Goal: Task Accomplishment & Management: Use online tool/utility

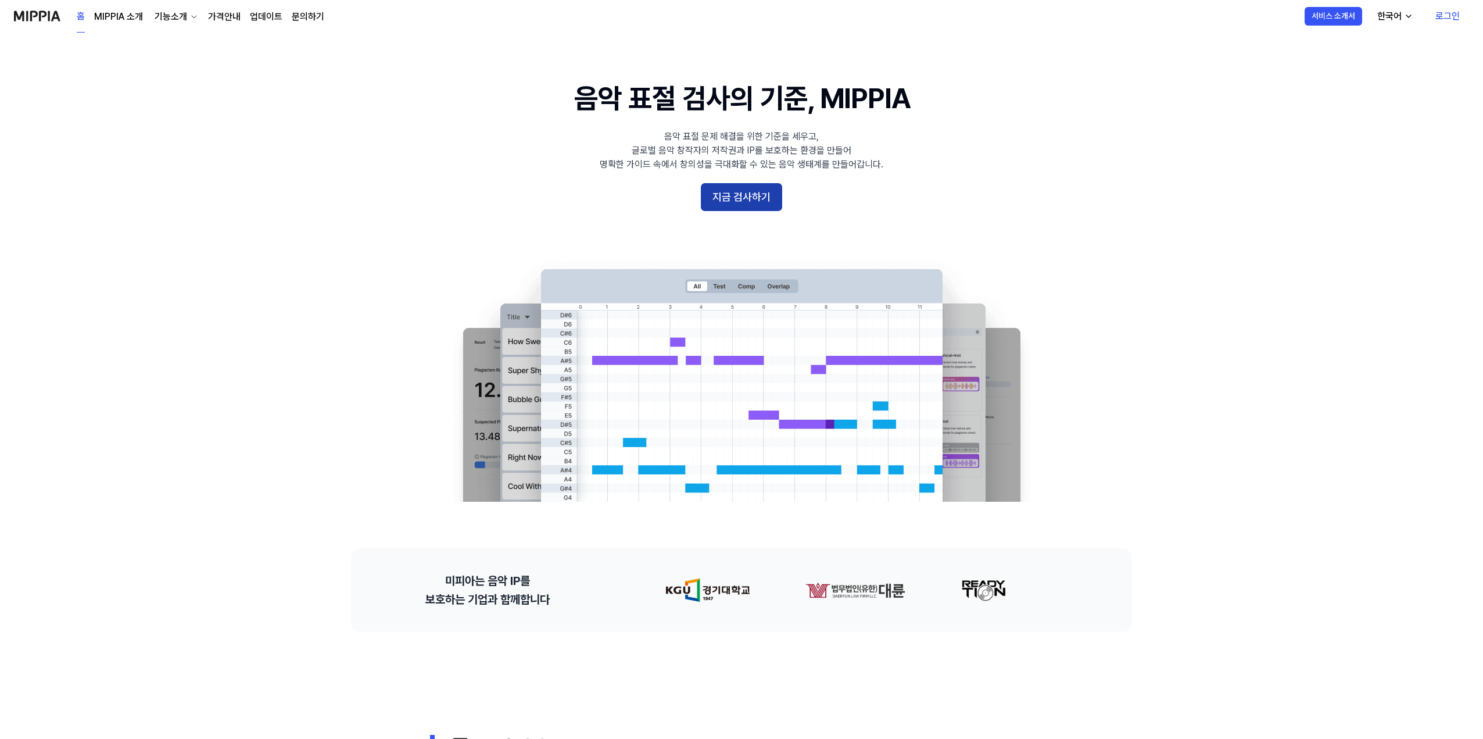
click at [729, 191] on button "지금 검사하기" at bounding box center [741, 197] width 81 height 28
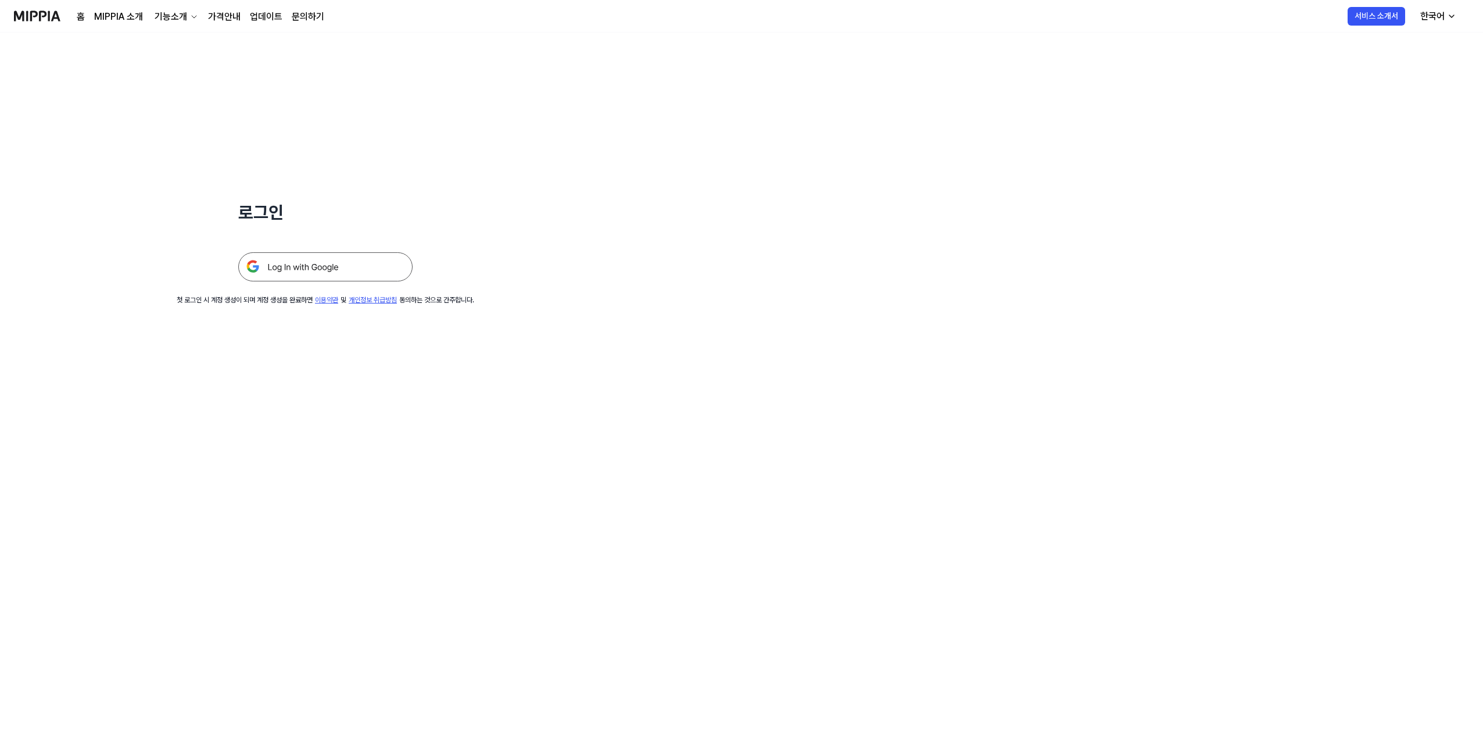
click at [339, 266] on img at bounding box center [325, 266] width 174 height 29
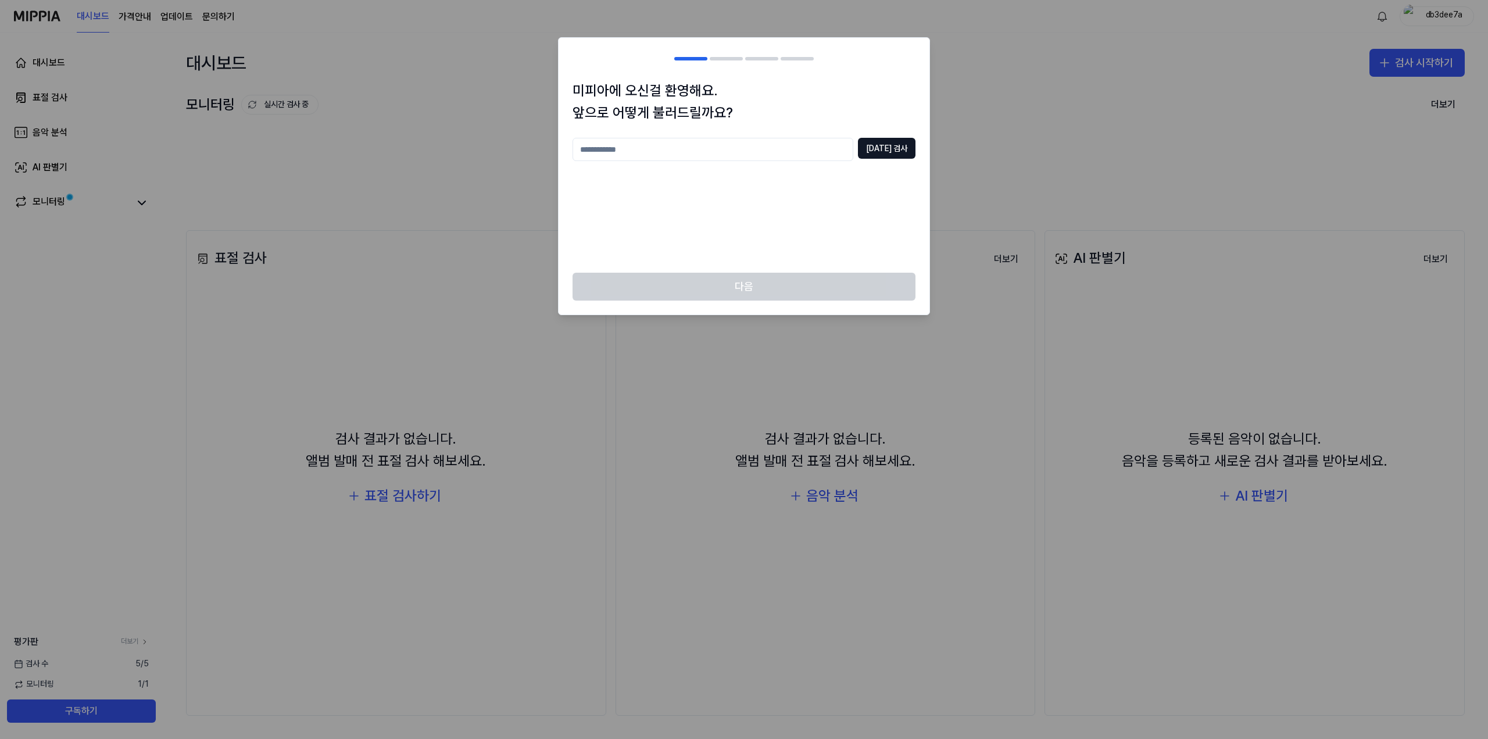
click at [658, 152] on input "text" at bounding box center [712, 149] width 281 height 23
type input "**"
click at [893, 149] on button "중복 검사" at bounding box center [887, 148] width 58 height 21
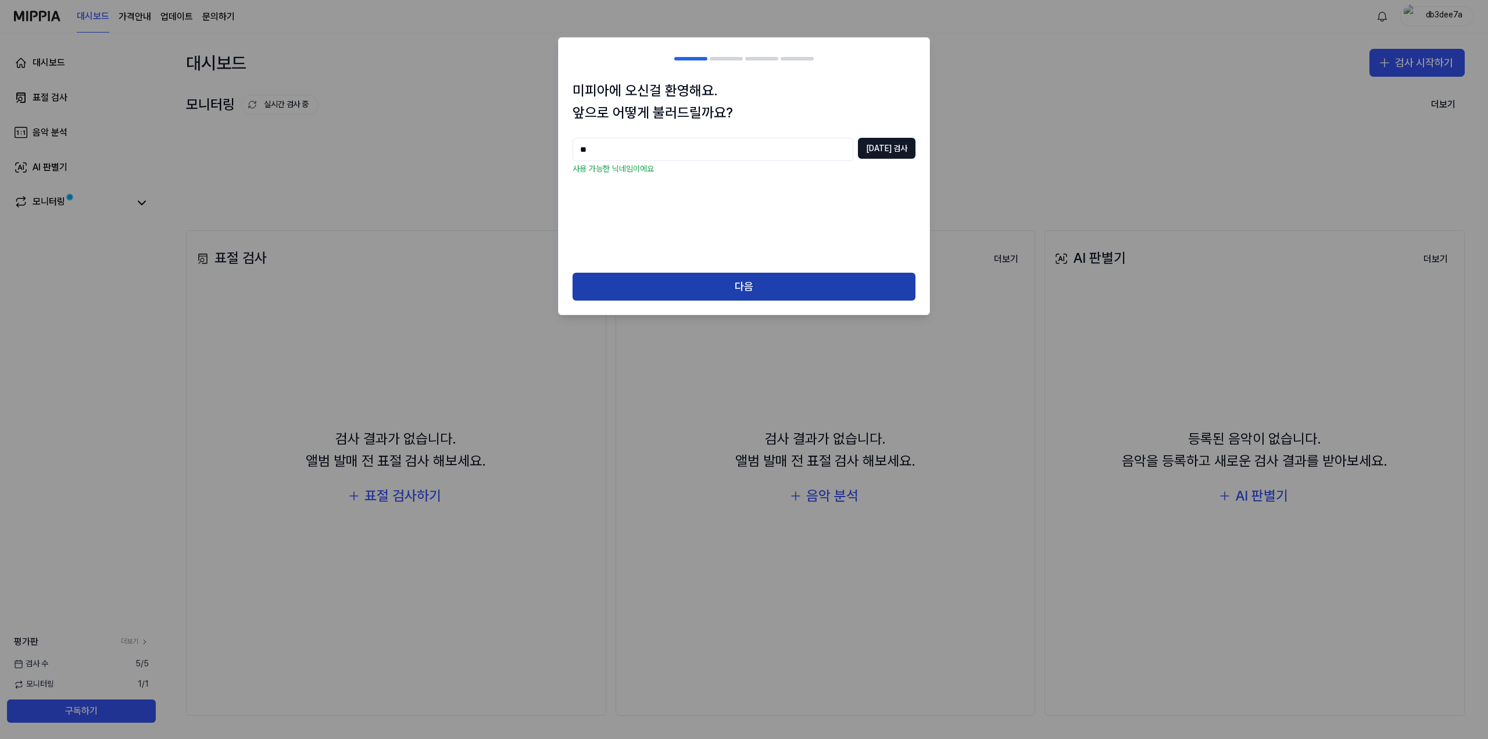
click at [755, 287] on button "다음" at bounding box center [743, 287] width 343 height 28
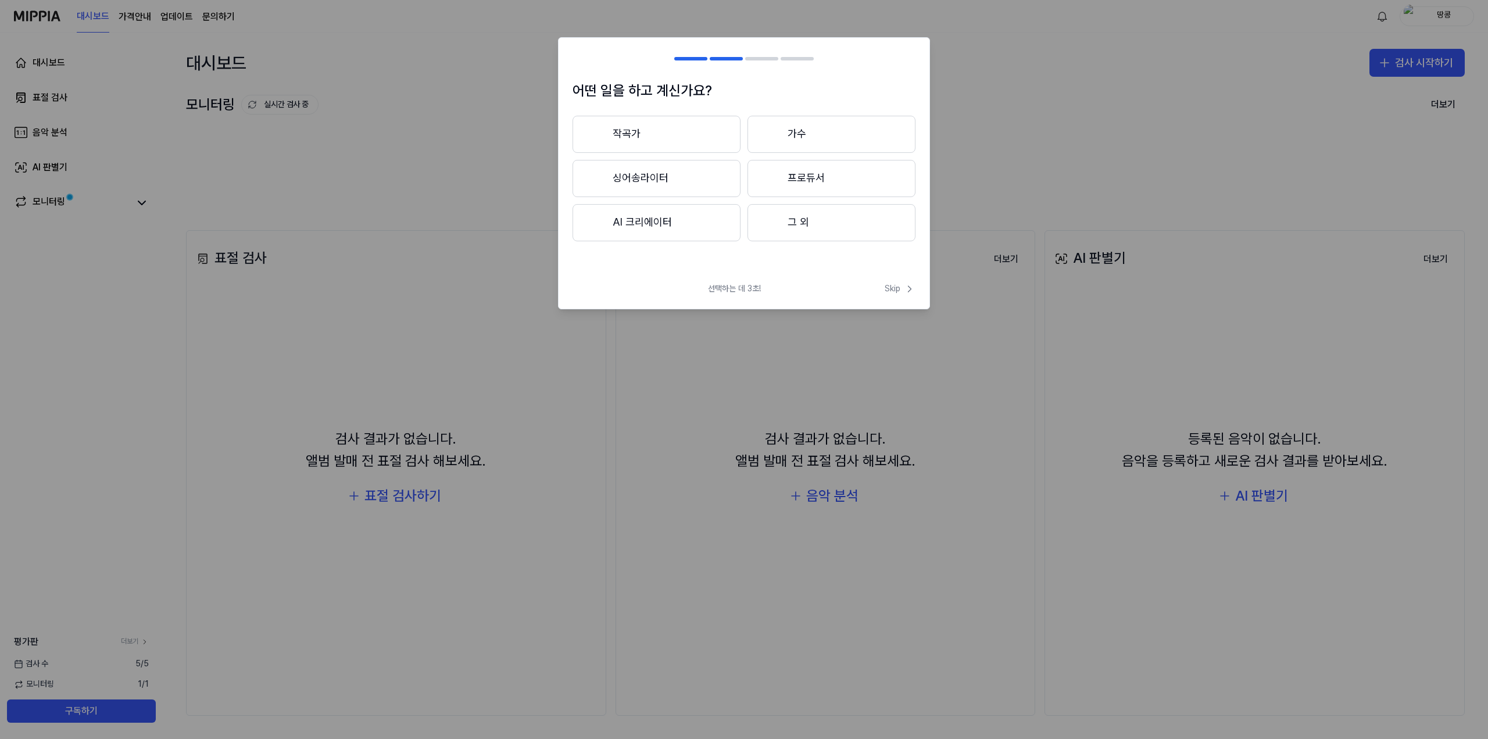
click at [681, 223] on button "AI 크리에이터" at bounding box center [656, 222] width 168 height 37
click at [679, 174] on button "3년 이하" at bounding box center [656, 179] width 168 height 38
click at [678, 242] on button "그 외" at bounding box center [655, 227] width 167 height 37
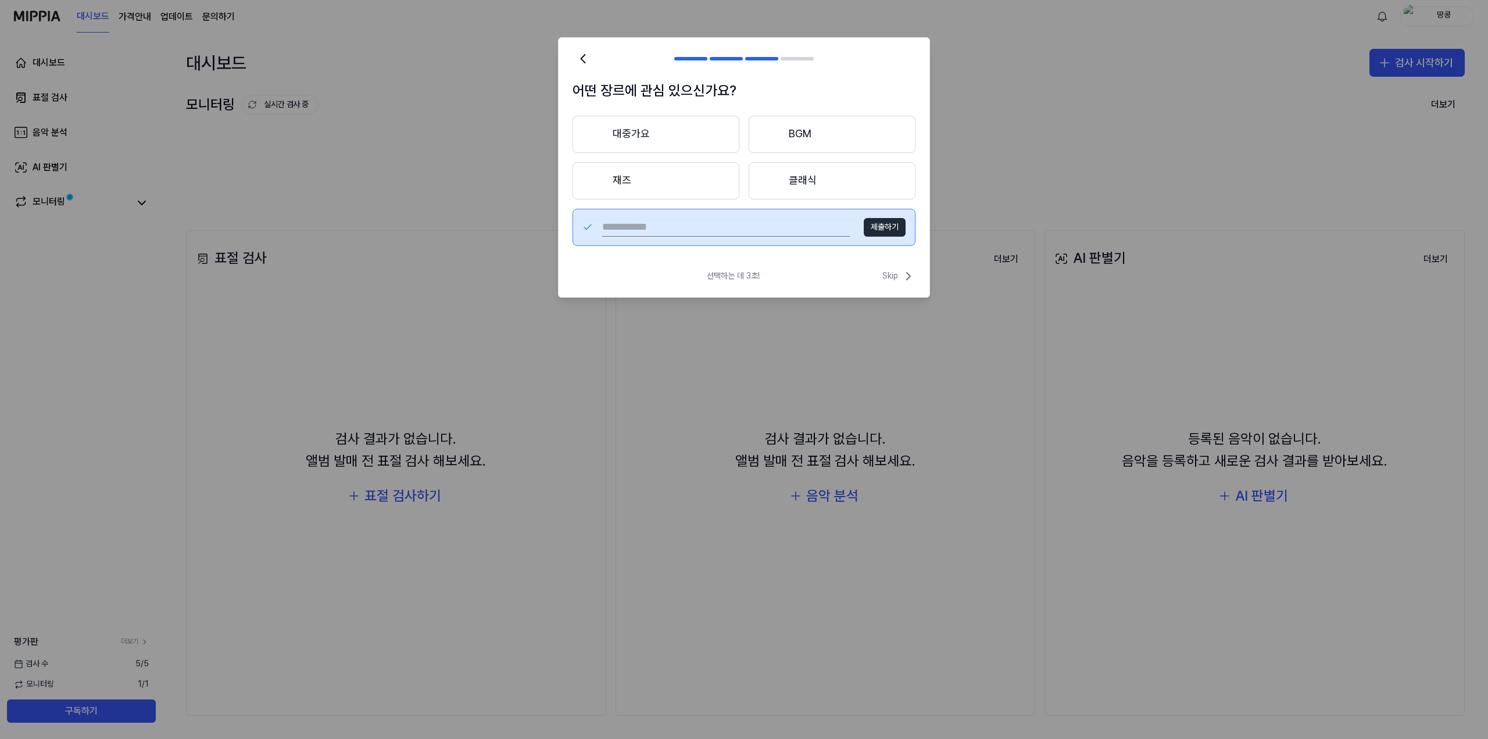
click at [639, 225] on input "text" at bounding box center [726, 227] width 248 height 19
type input "**********"
click at [892, 223] on button "제출하기" at bounding box center [885, 227] width 42 height 19
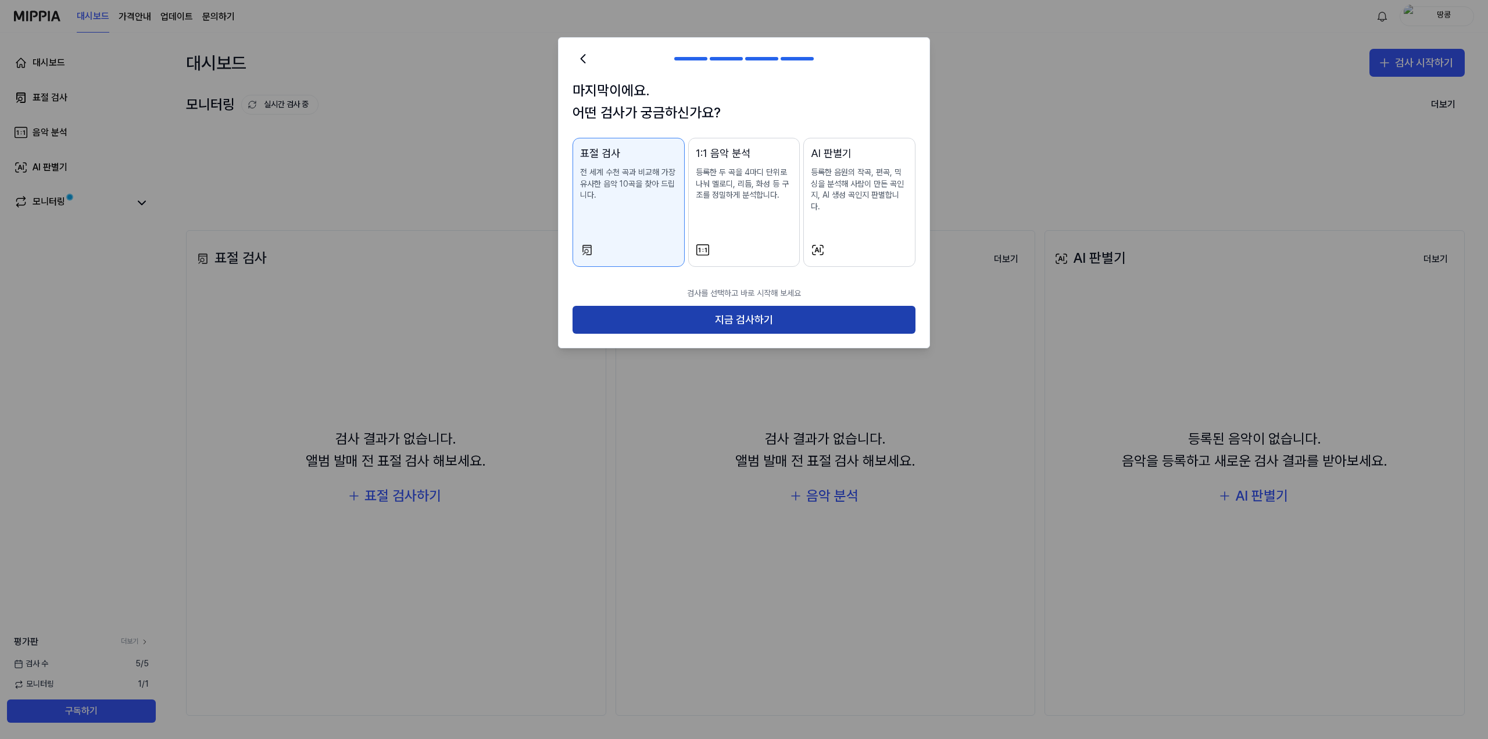
click at [740, 311] on button "지금 검사하기" at bounding box center [743, 320] width 343 height 28
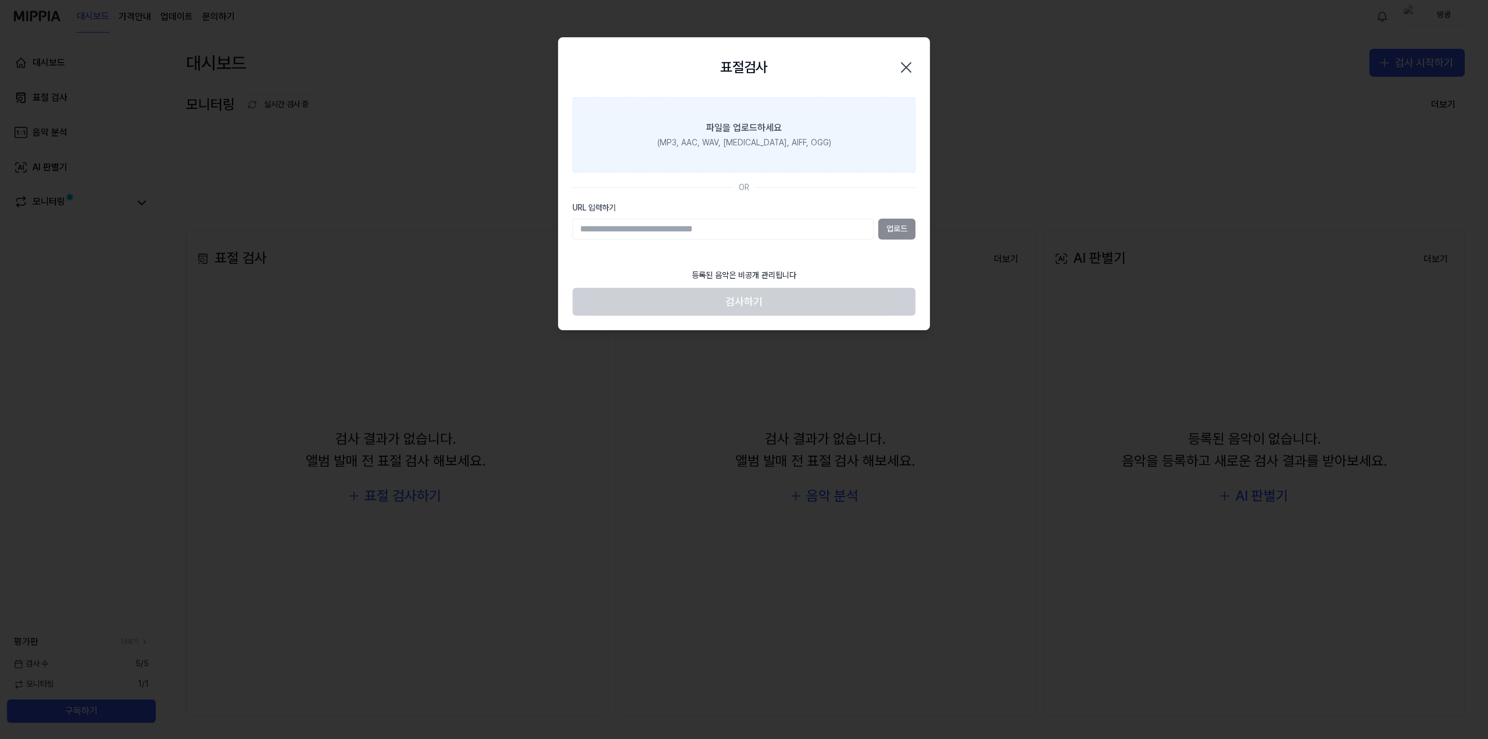
click at [731, 129] on div "파일을 업로드하세요" at bounding box center [744, 128] width 76 height 14
click at [0, 0] on input "파일을 업로드하세요 (MP3, AAC, WAV, FLAC, AIFF, OGG)" at bounding box center [0, 0] width 0 height 0
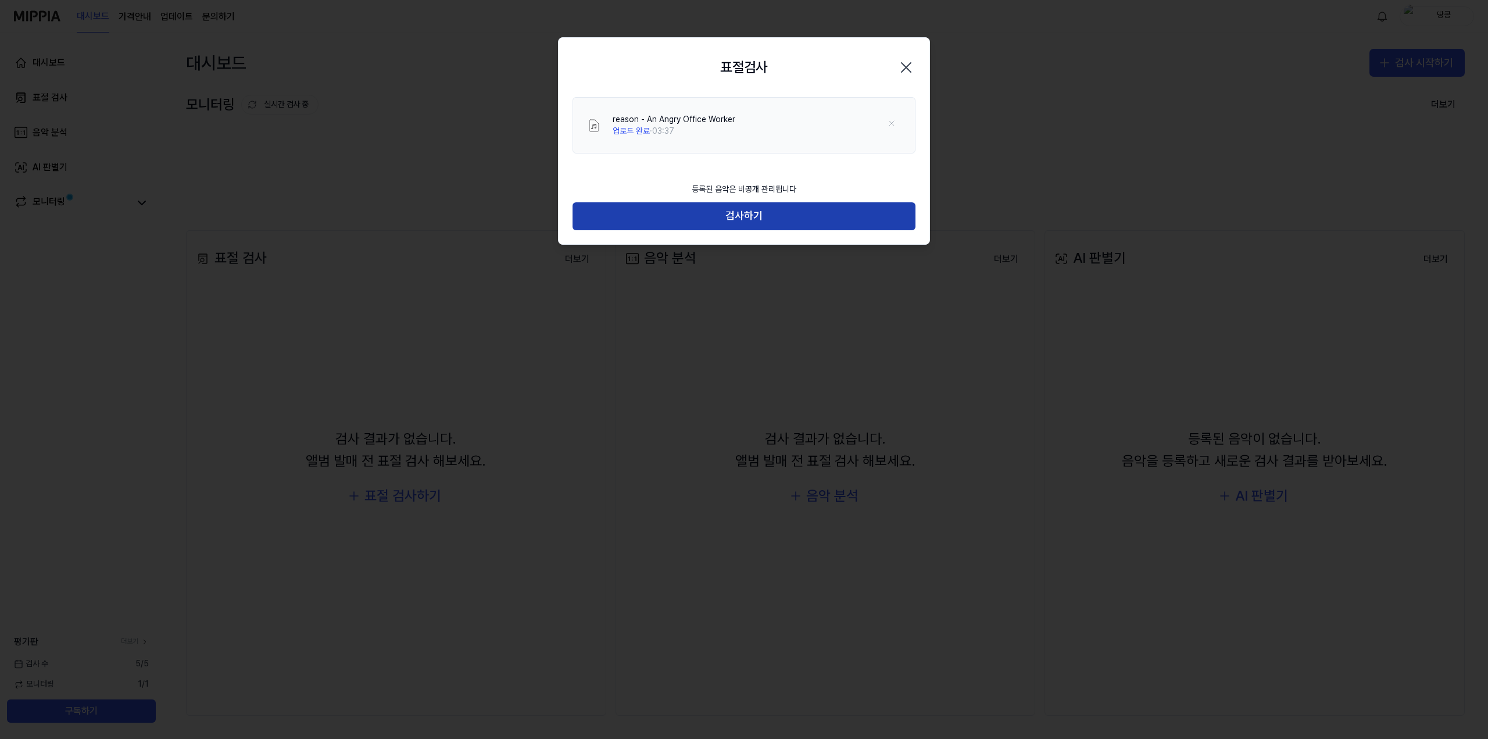
click at [761, 221] on button "검사하기" at bounding box center [743, 216] width 343 height 28
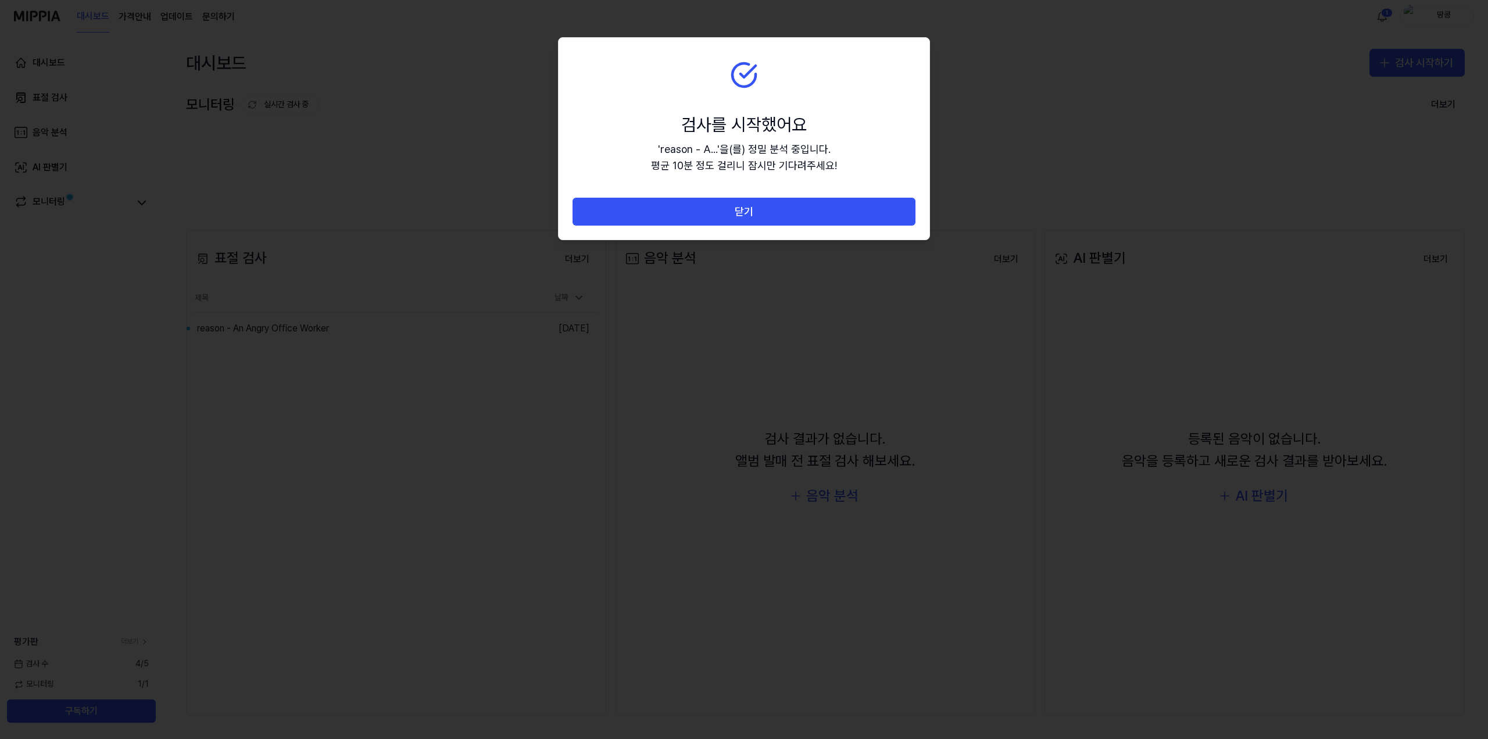
click at [812, 117] on div "검사를 시작했어요" at bounding box center [744, 124] width 186 height 24
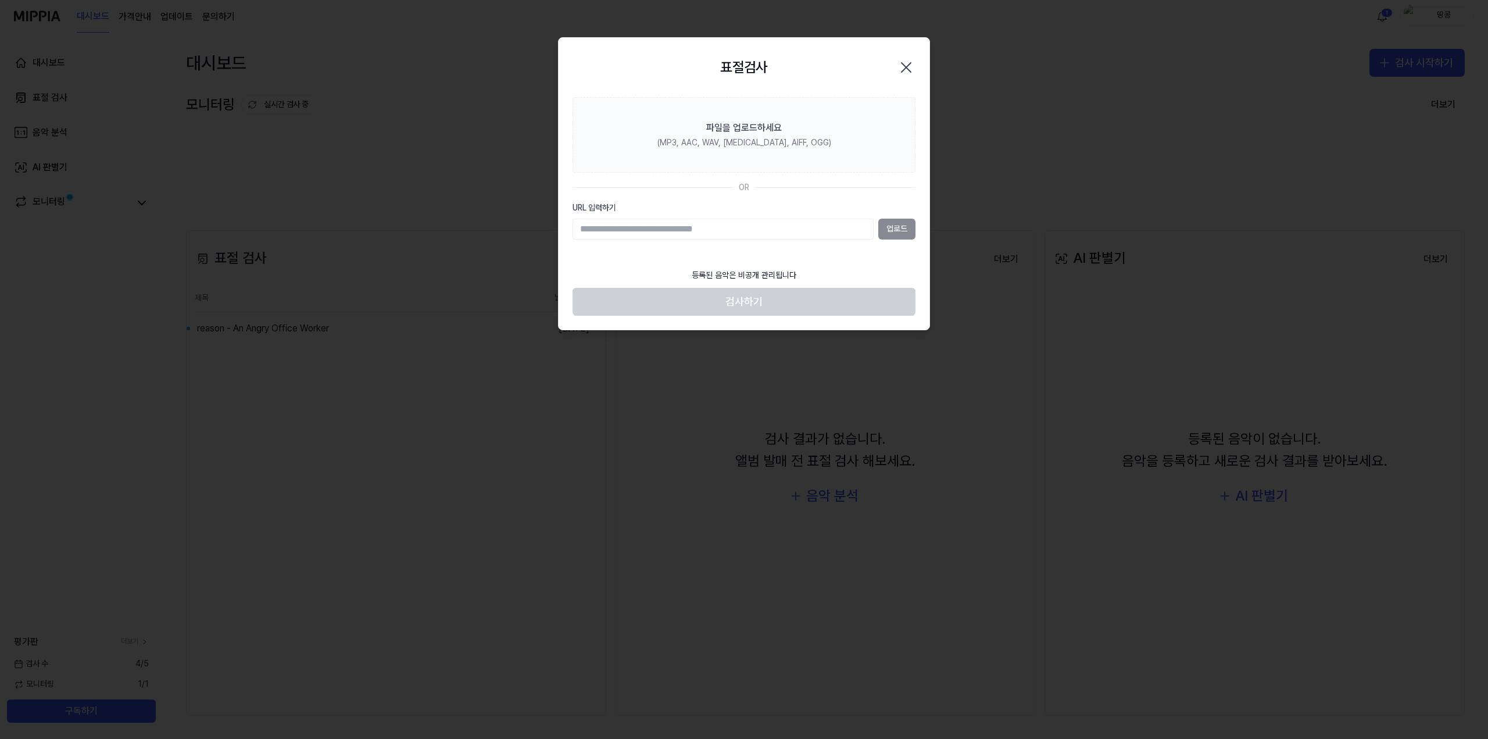
click at [854, 388] on div at bounding box center [744, 369] width 1488 height 739
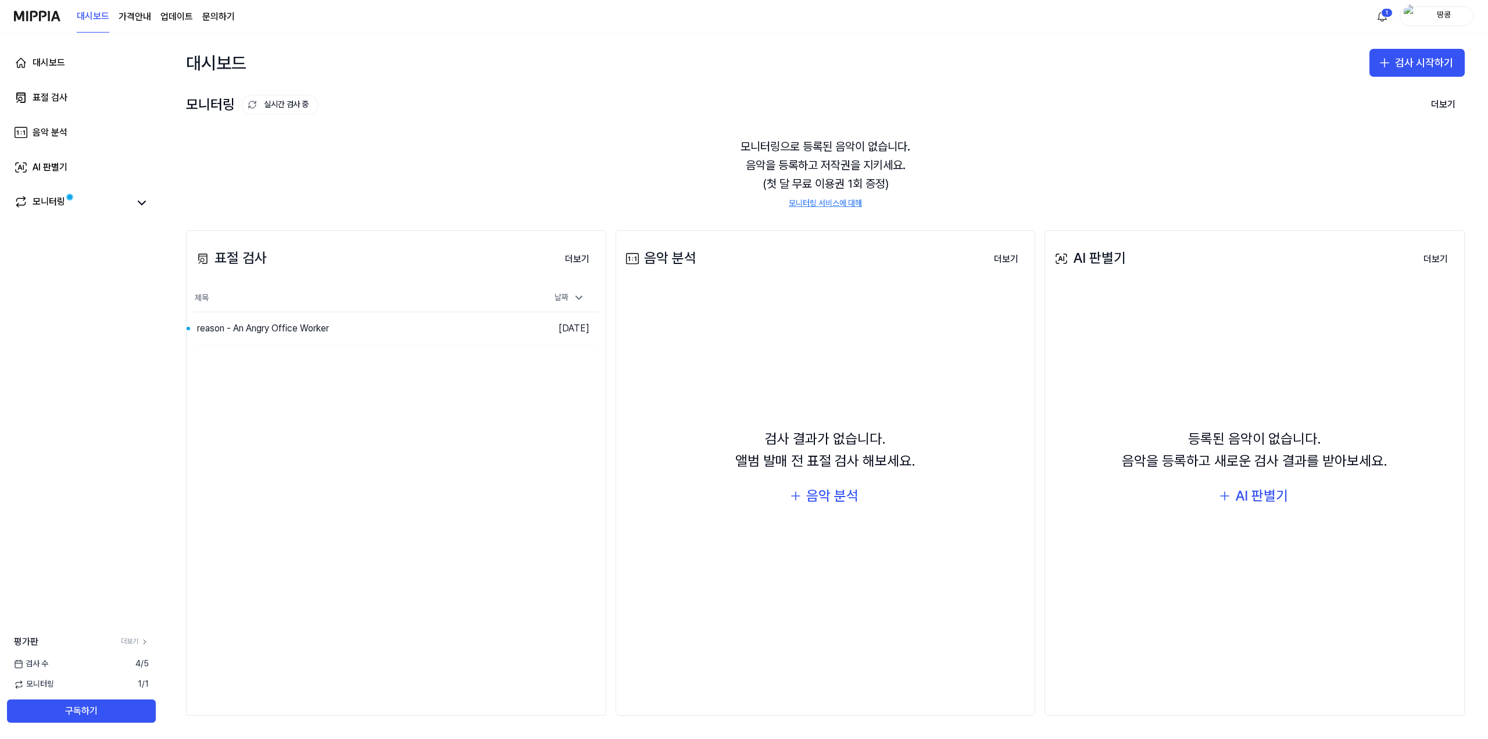
click at [1182, 570] on div "등록된 음악이 없습니다. 음악을 등록하고 새로운 검사 결과를 받아보세요. AI 판별기" at bounding box center [1254, 468] width 405 height 351
click at [1247, 493] on div "AI 판별기" at bounding box center [1261, 496] width 53 height 22
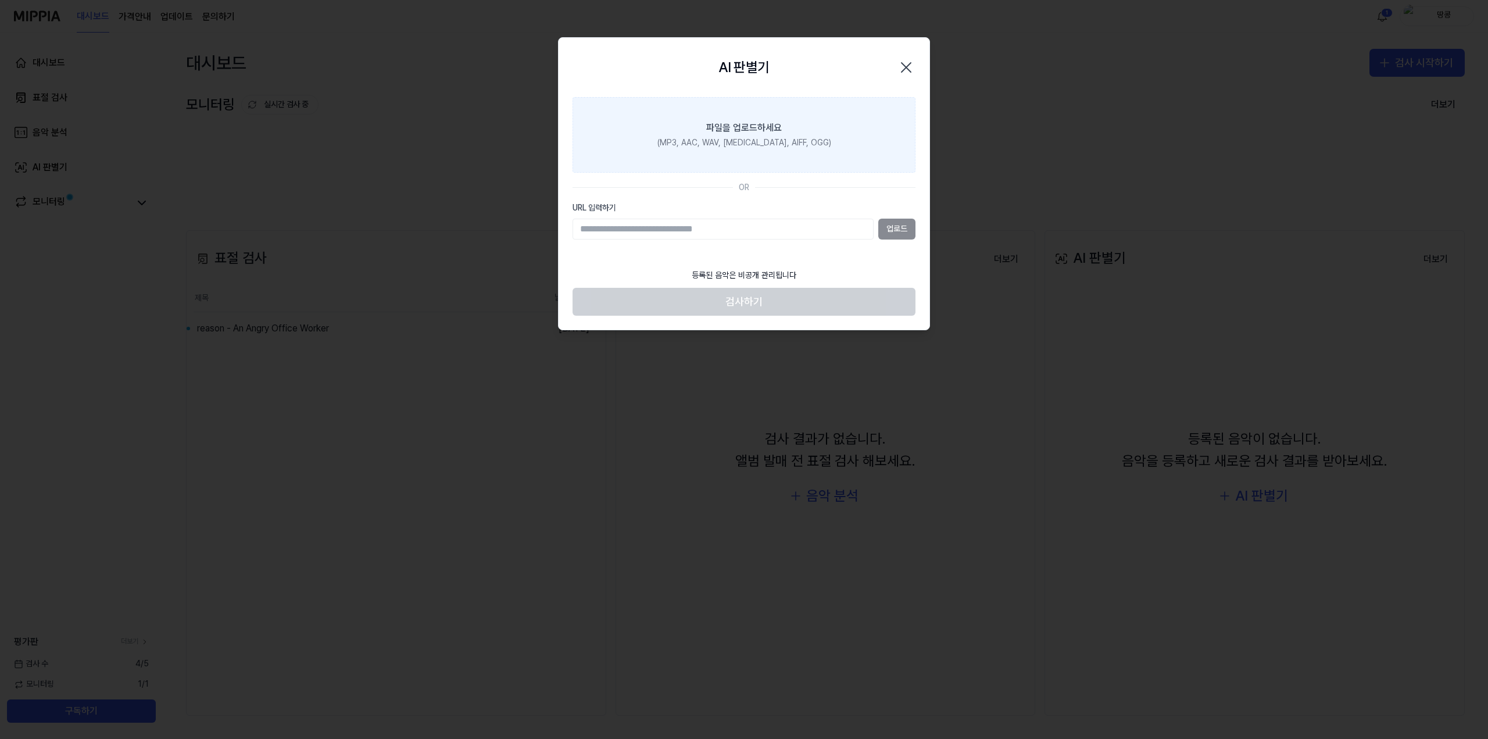
click at [742, 150] on label "파일을 업로드하세요 (MP3, AAC, WAV, FLAC, AIFF, OGG)" at bounding box center [743, 135] width 343 height 76
click at [0, 0] on input "파일을 업로드하세요 (MP3, AAC, WAV, FLAC, AIFF, OGG)" at bounding box center [0, 0] width 0 height 0
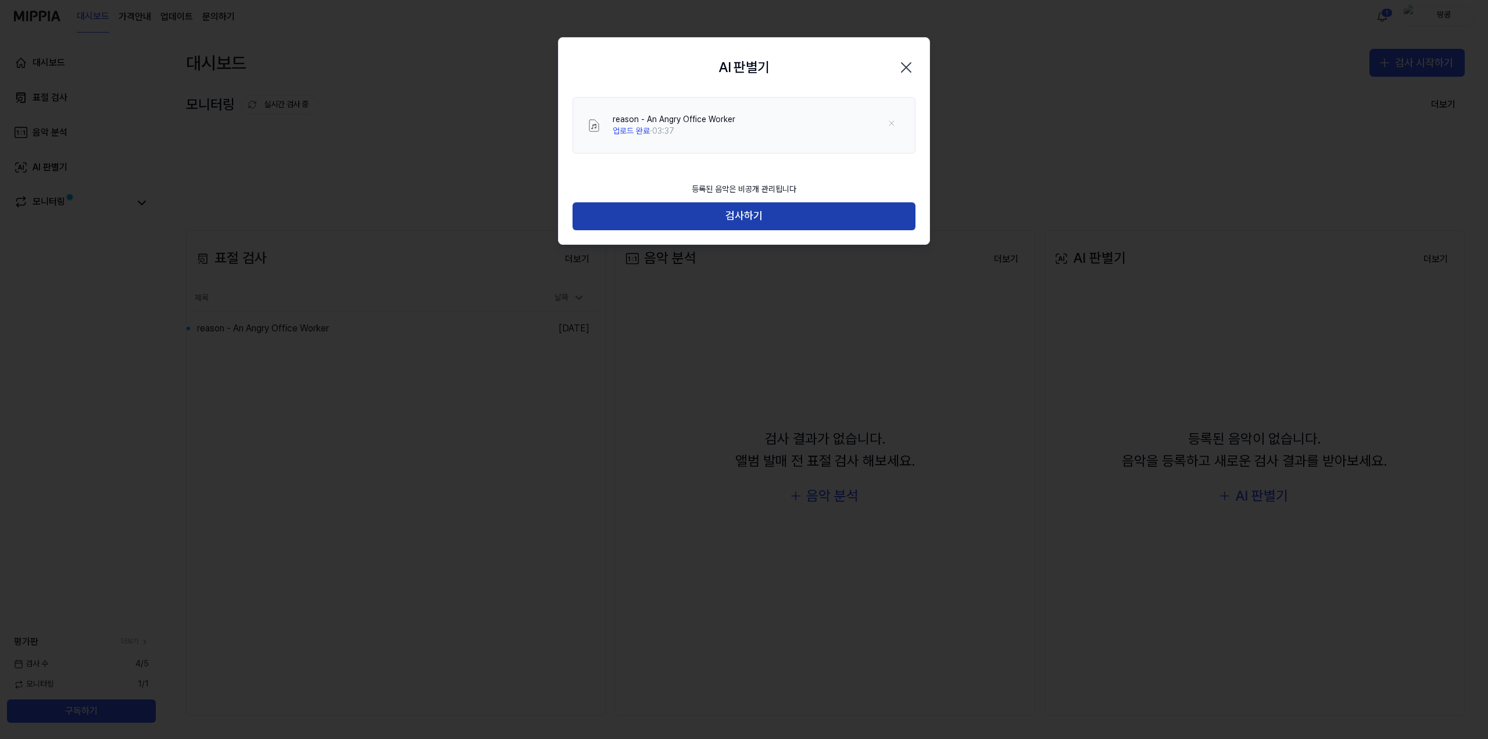
click at [775, 224] on button "검사하기" at bounding box center [743, 216] width 343 height 28
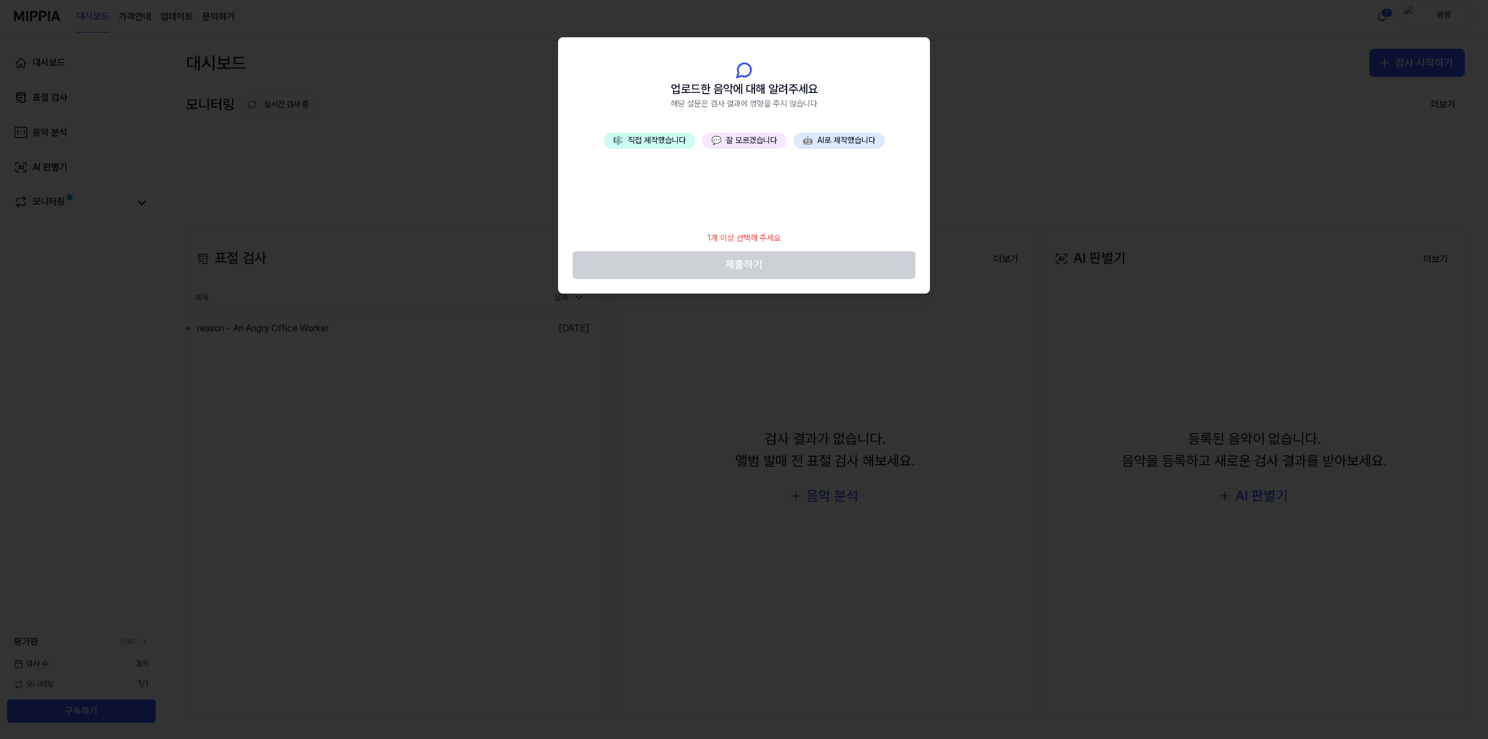
click at [849, 144] on button "🤖 AI로 제작했습니다" at bounding box center [838, 141] width 91 height 16
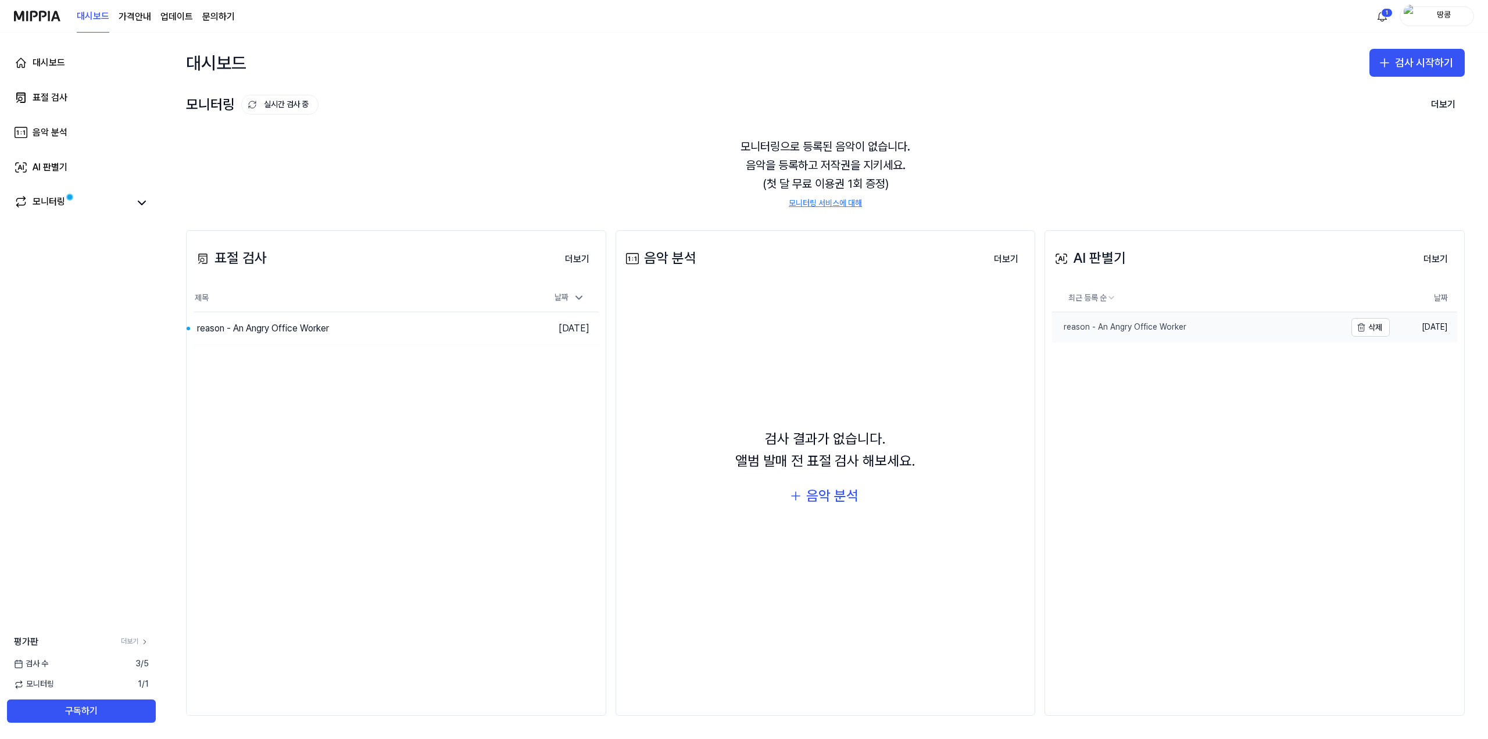
click at [1128, 326] on div "reason - An Angry Office Worker" at bounding box center [1119, 327] width 134 height 12
